Goal: Transaction & Acquisition: Purchase product/service

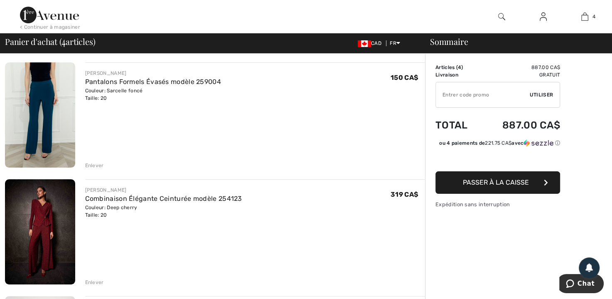
scroll to position [177, 0]
click at [91, 281] on div "Enlever" at bounding box center [94, 281] width 19 height 7
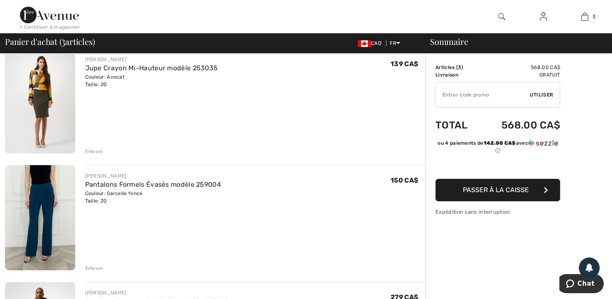
scroll to position [72, 0]
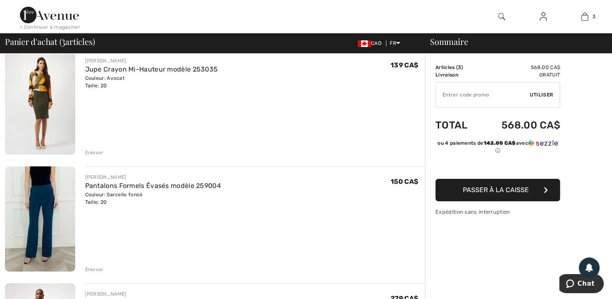
click at [92, 267] on div "Enlever" at bounding box center [94, 269] width 19 height 7
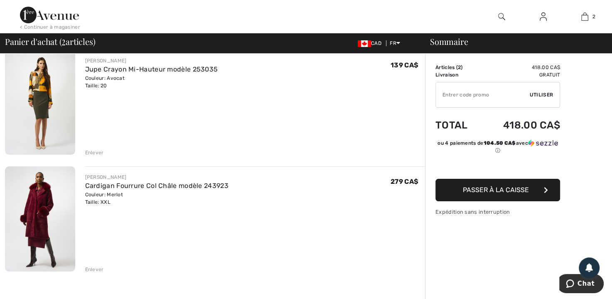
click at [96, 150] on div "Enlever" at bounding box center [94, 152] width 19 height 7
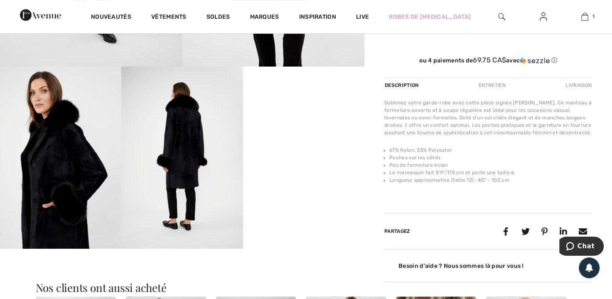
scroll to position [268, 0]
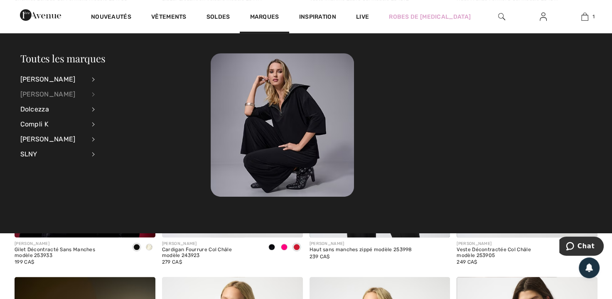
click at [34, 91] on div "[PERSON_NAME]" at bounding box center [52, 94] width 65 height 15
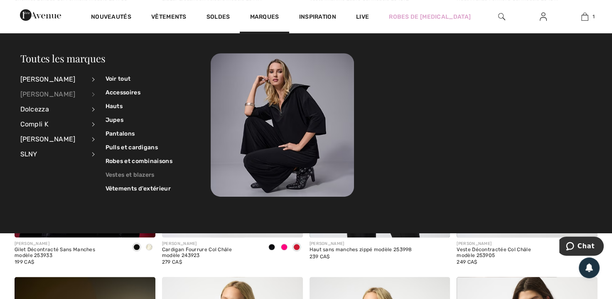
click at [131, 172] on link "Vestes et blazers" at bounding box center [139, 175] width 67 height 14
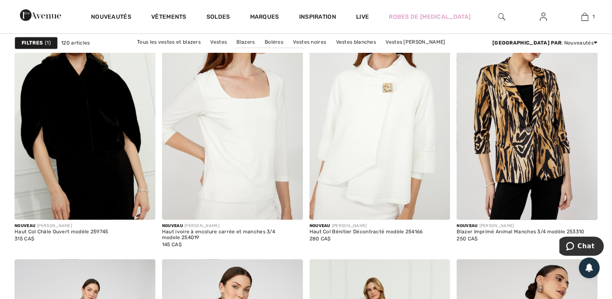
scroll to position [1208, 0]
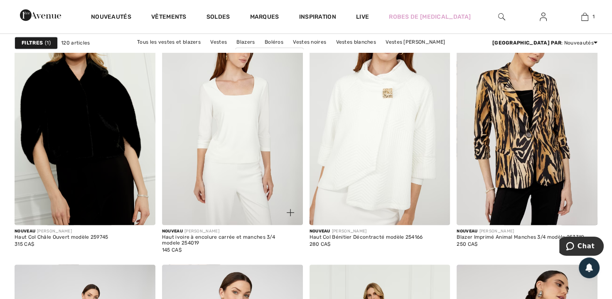
click at [235, 119] on img at bounding box center [232, 119] width 141 height 211
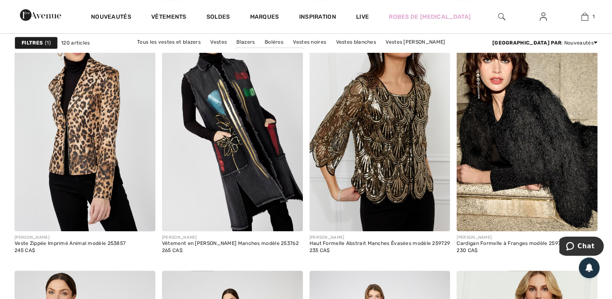
scroll to position [3413, 0]
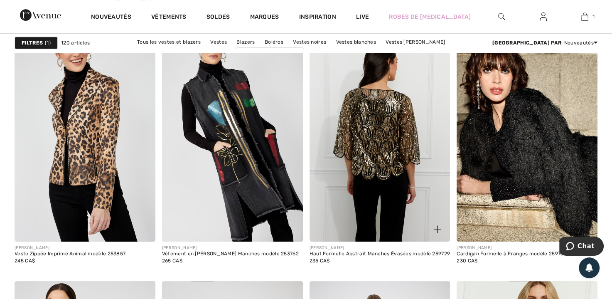
click at [381, 131] on img at bounding box center [380, 135] width 141 height 211
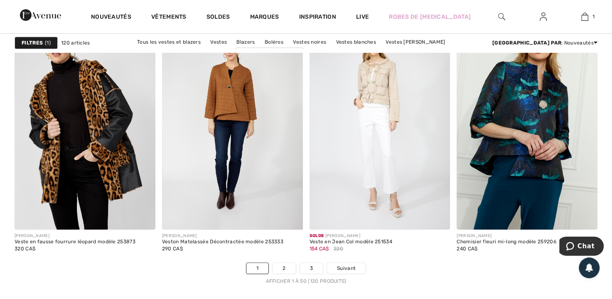
scroll to position [3686, 0]
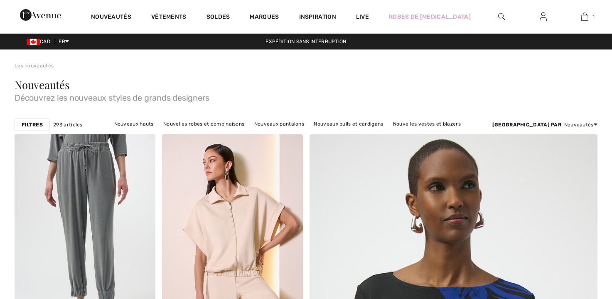
scroll to position [3703, 0]
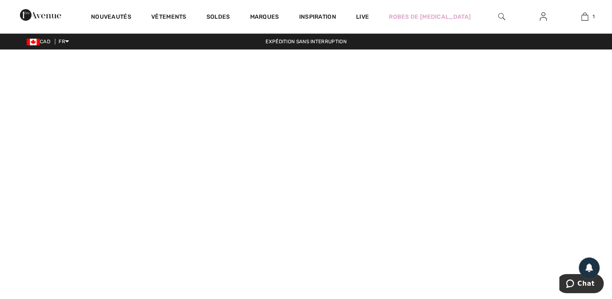
click at [116, 243] on video at bounding box center [306, 202] width 612 height 306
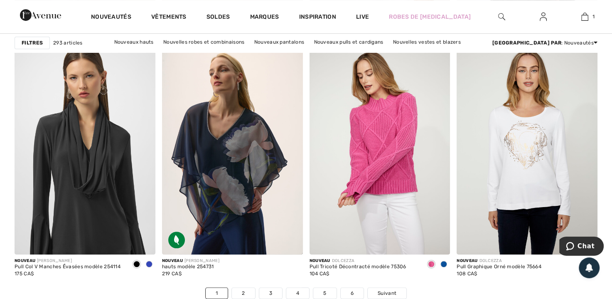
scroll to position [3618, 0]
